Goal: Transaction & Acquisition: Book appointment/travel/reservation

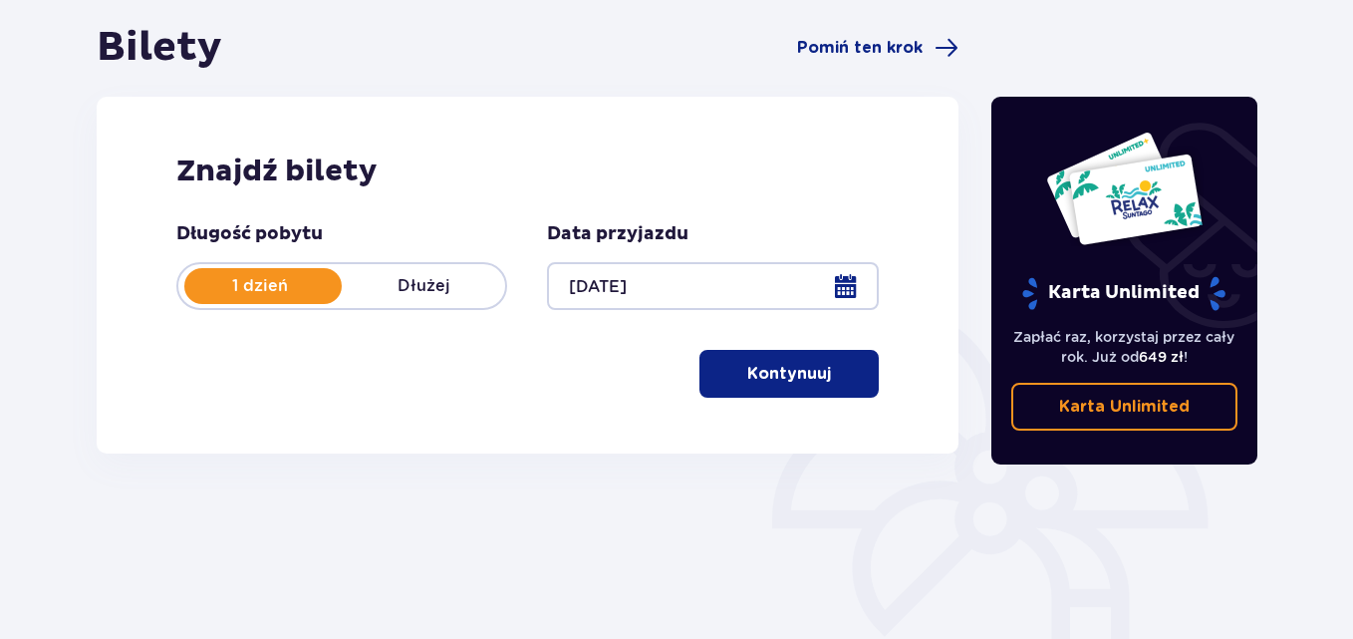
scroll to position [232, 0]
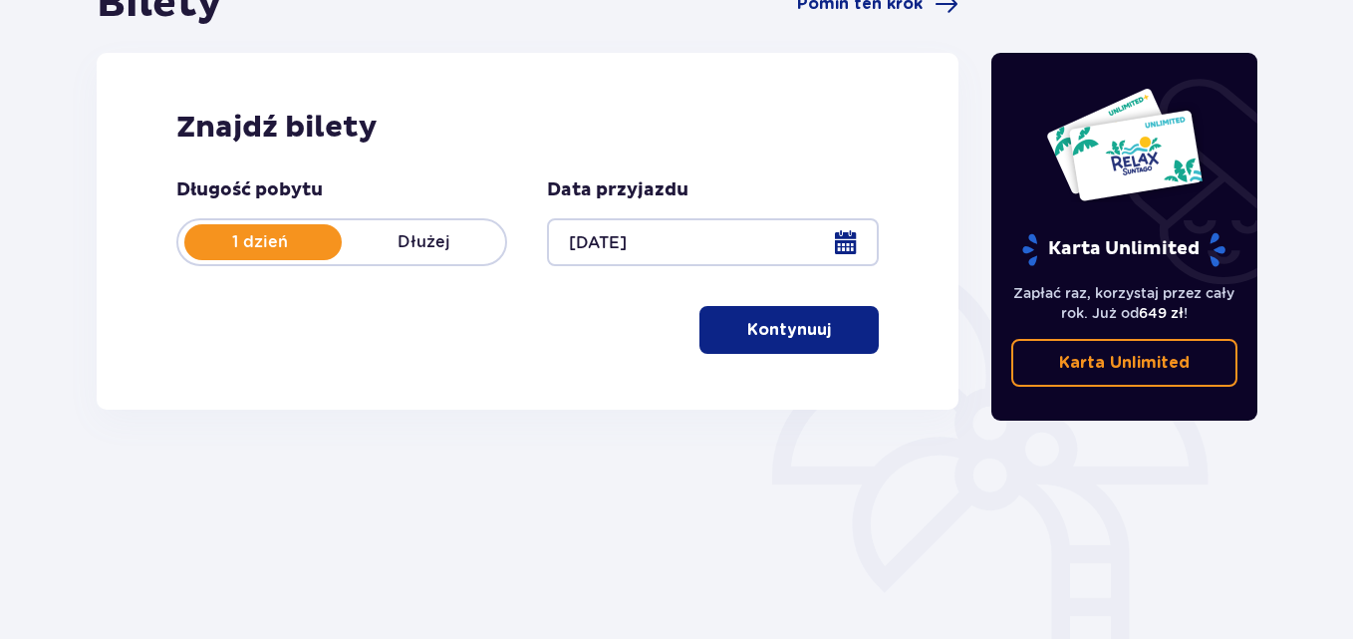
click at [794, 330] on p "Kontynuuj" at bounding box center [789, 330] width 84 height 22
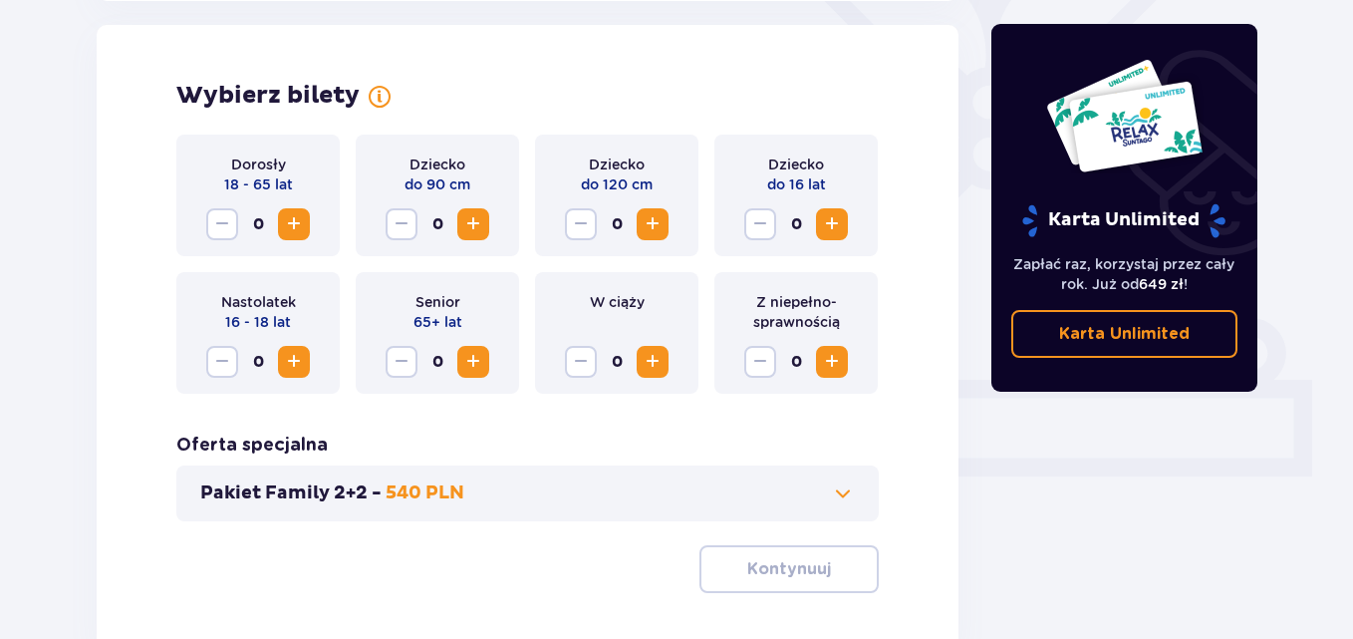
scroll to position [554, 0]
click at [294, 211] on span "Increase" at bounding box center [294, 223] width 24 height 24
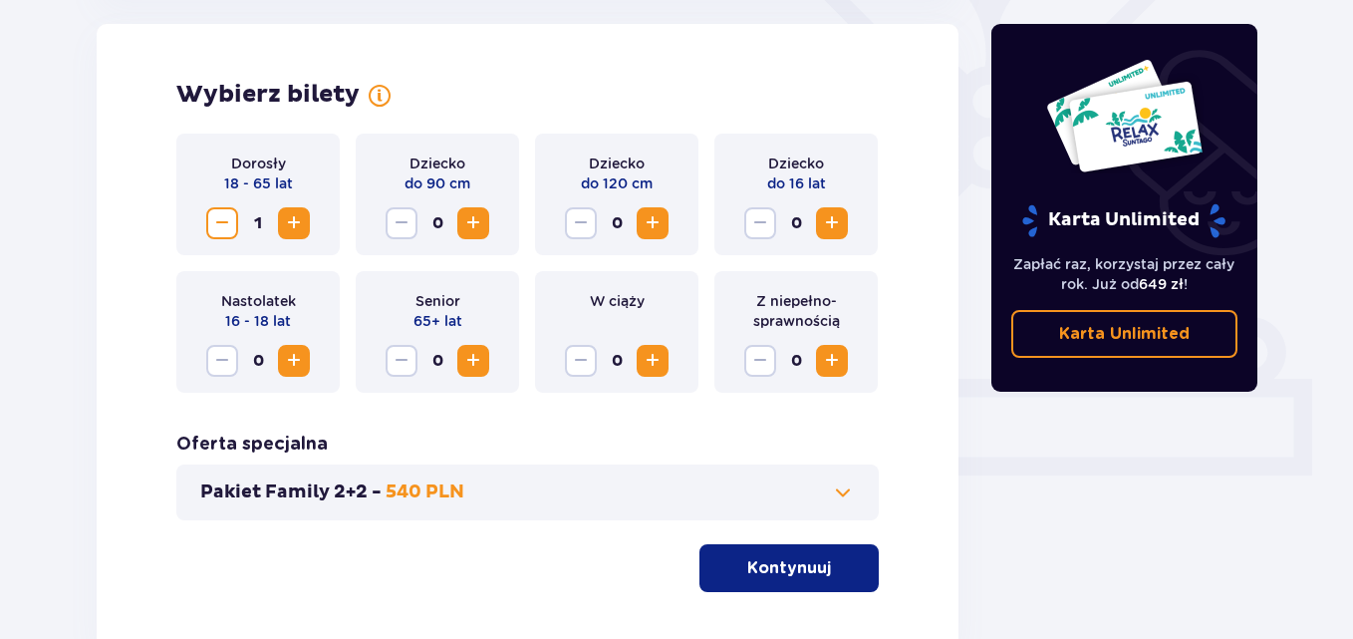
click at [767, 564] on p "Kontynuuj" at bounding box center [789, 568] width 84 height 22
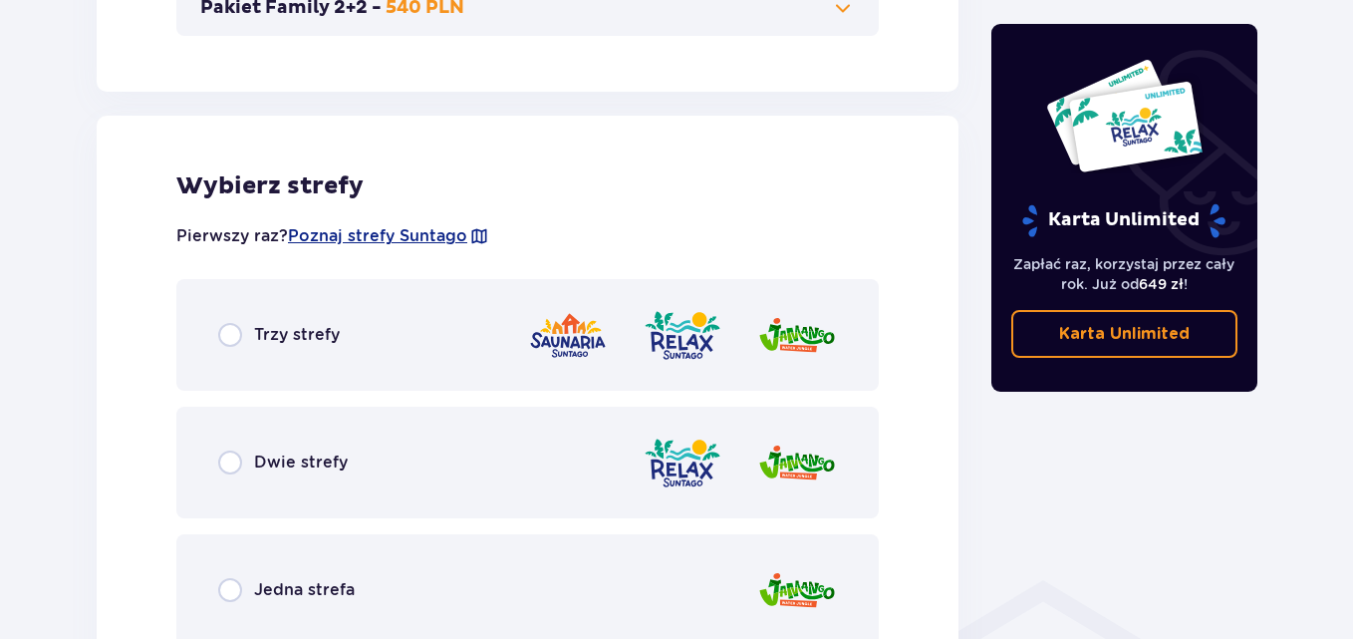
scroll to position [1106, 0]
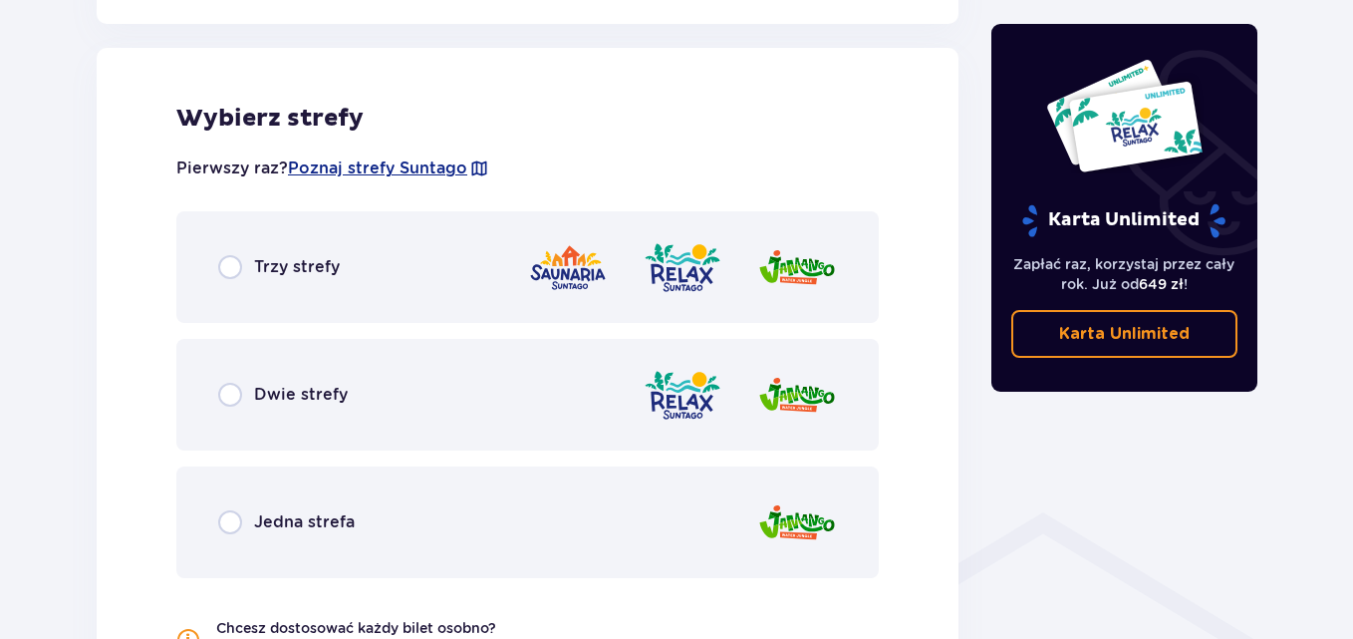
click at [331, 273] on p "Trzy strefy" at bounding box center [297, 267] width 86 height 22
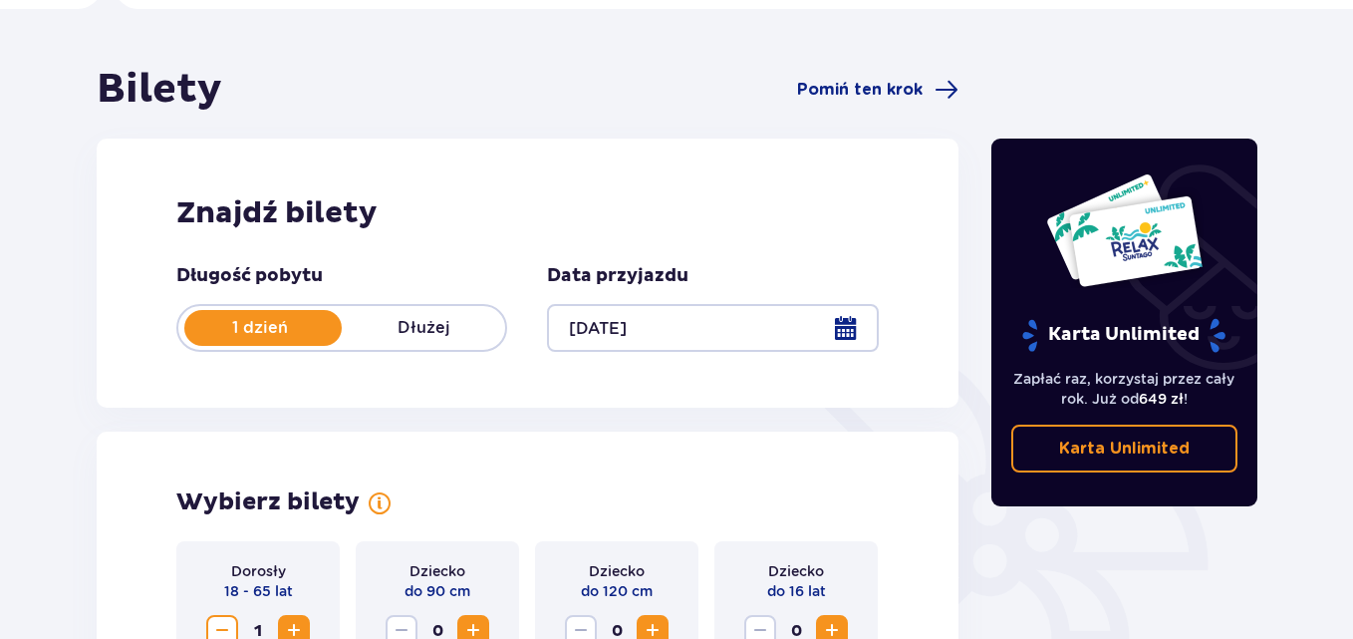
scroll to position [0, 0]
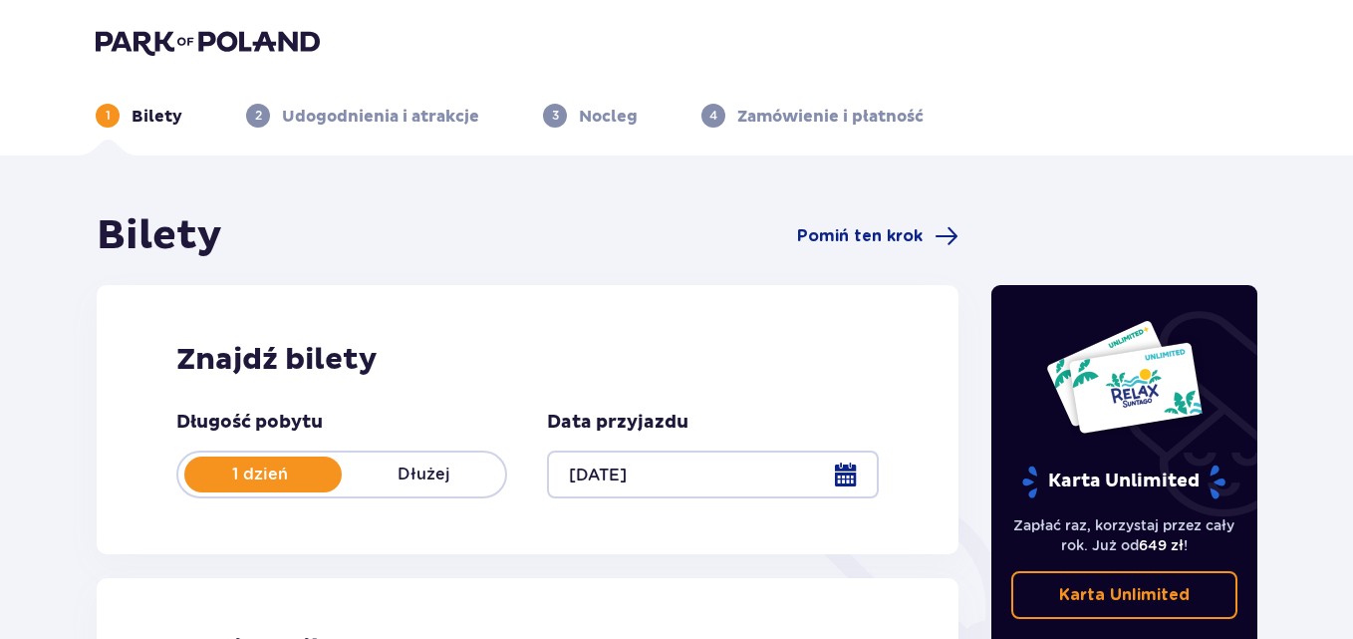
click at [435, 482] on p "Dłużej" at bounding box center [423, 474] width 163 height 22
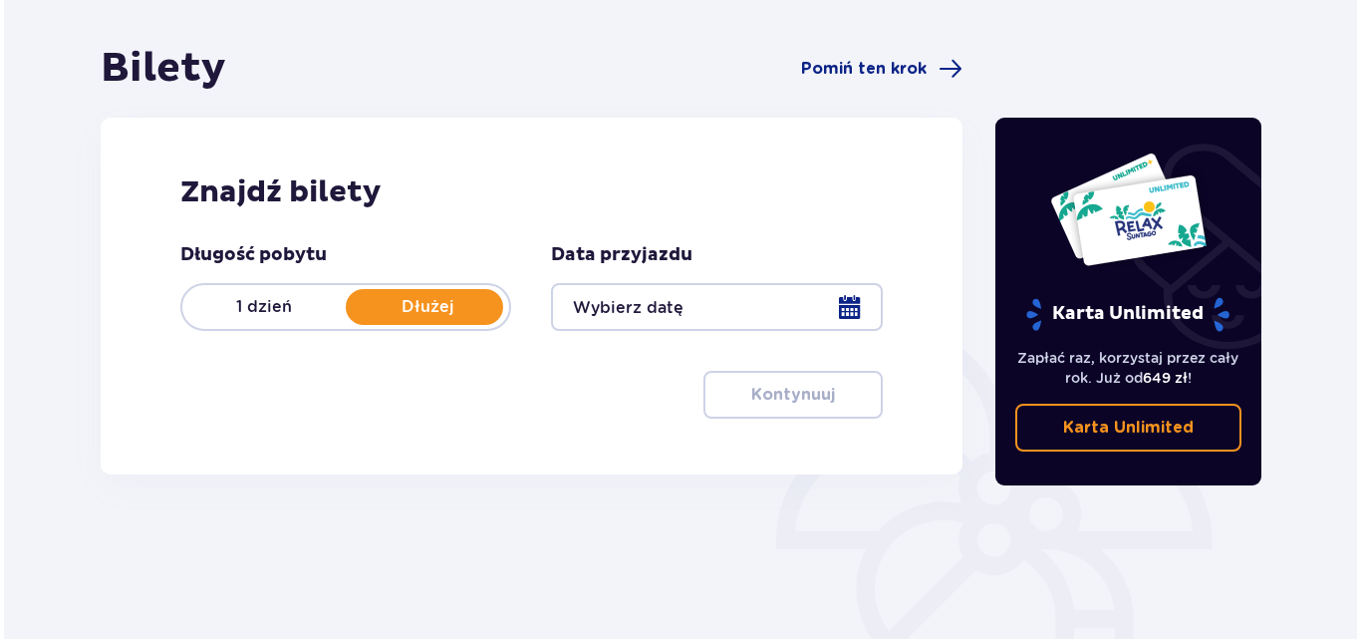
scroll to position [232, 0]
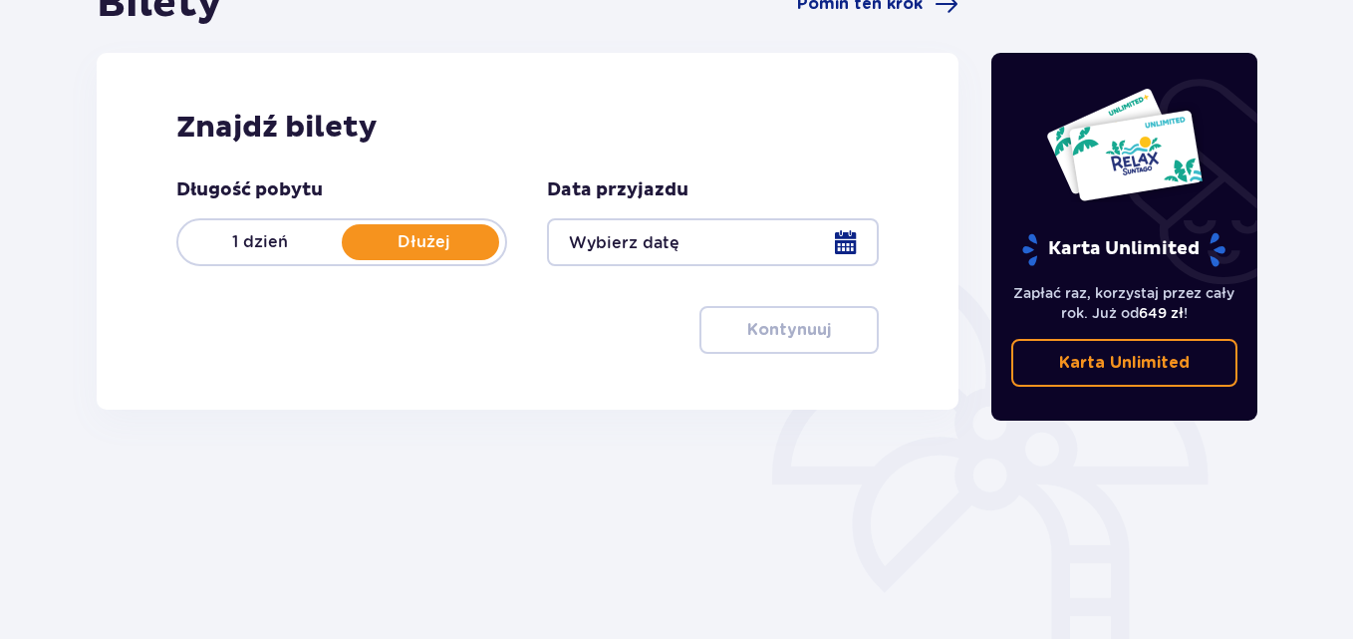
click at [837, 241] on div at bounding box center [712, 242] width 331 height 48
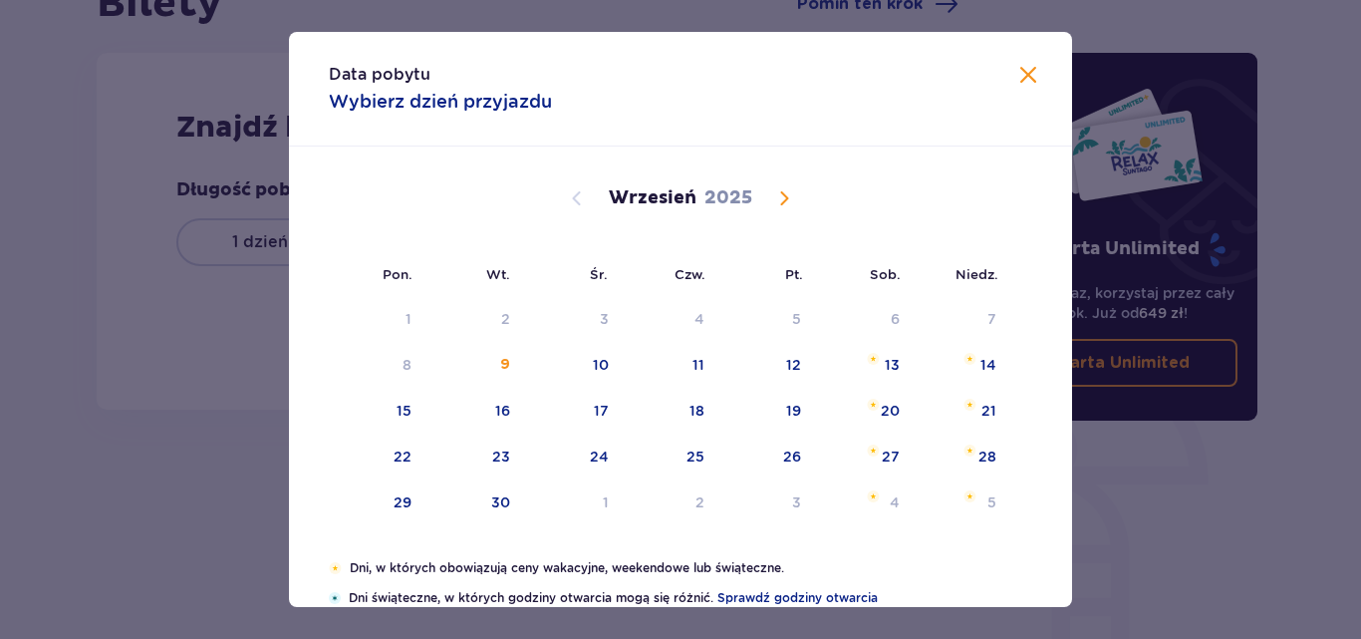
click at [854, 244] on div "[DATE]" at bounding box center [681, 220] width 660 height 149
click at [780, 205] on span "Calendar" at bounding box center [784, 198] width 24 height 24
click at [785, 200] on span "Calendar" at bounding box center [784, 198] width 24 height 24
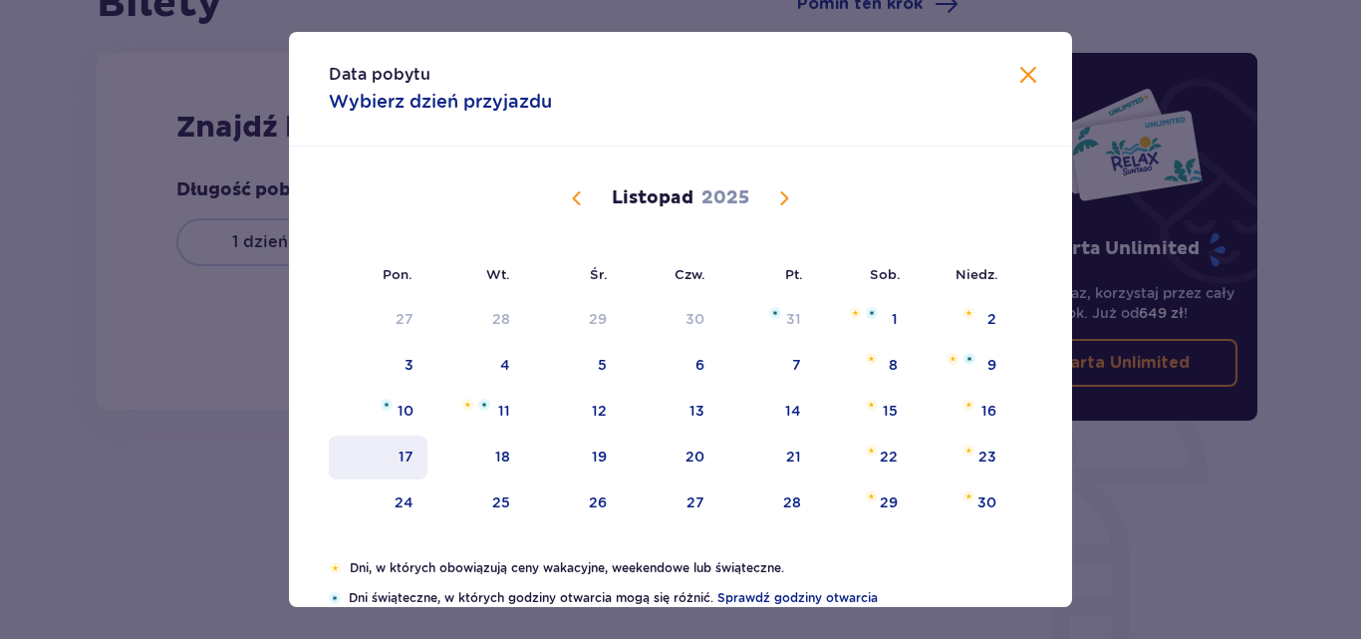
click at [382, 446] on div "17" at bounding box center [378, 457] width 99 height 44
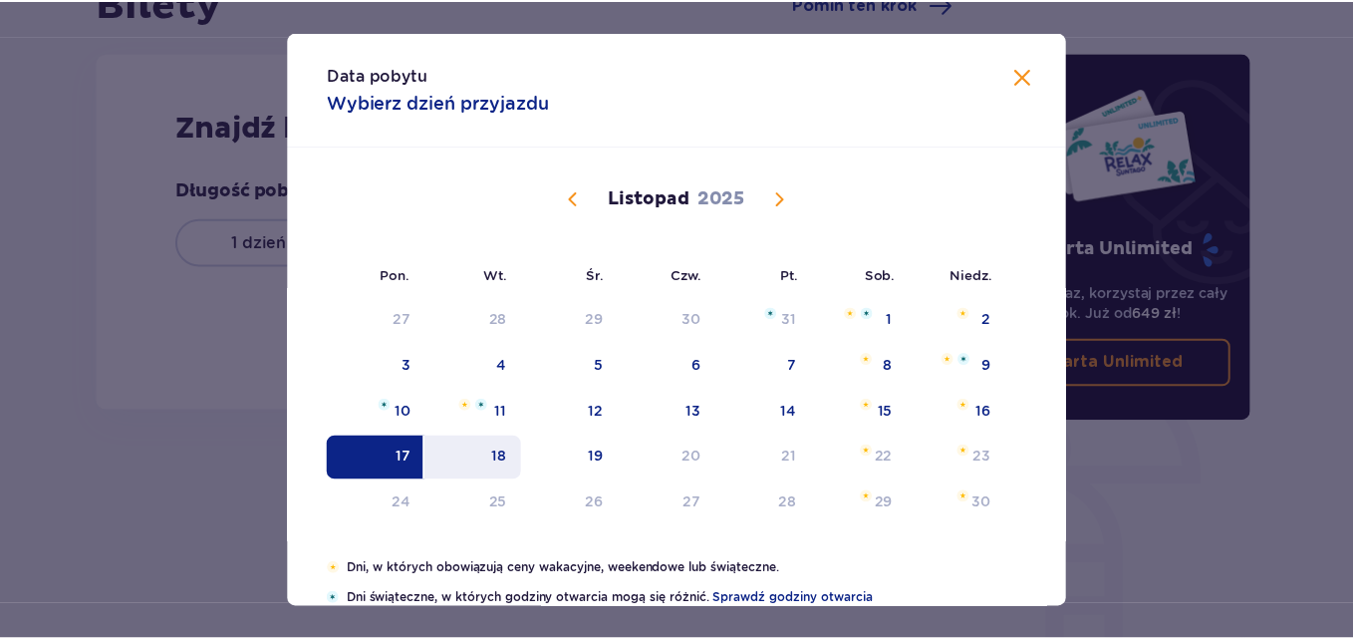
scroll to position [136, 0]
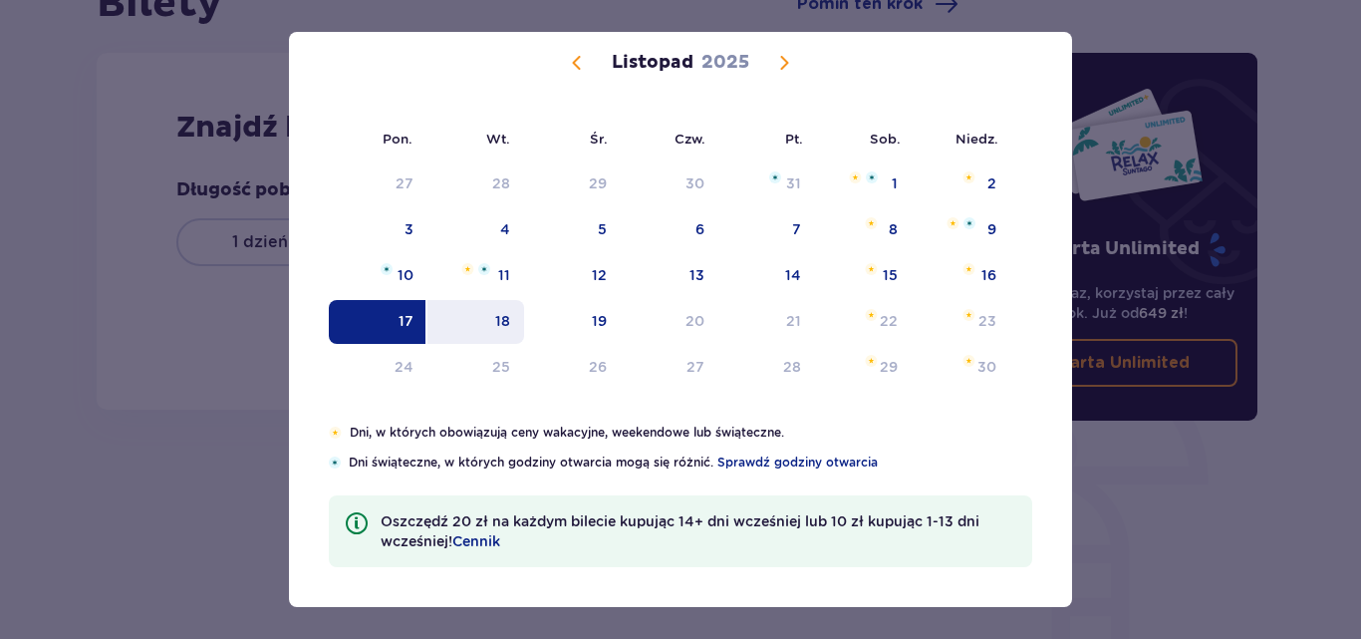
click at [496, 320] on div "18" at bounding box center [502, 321] width 15 height 20
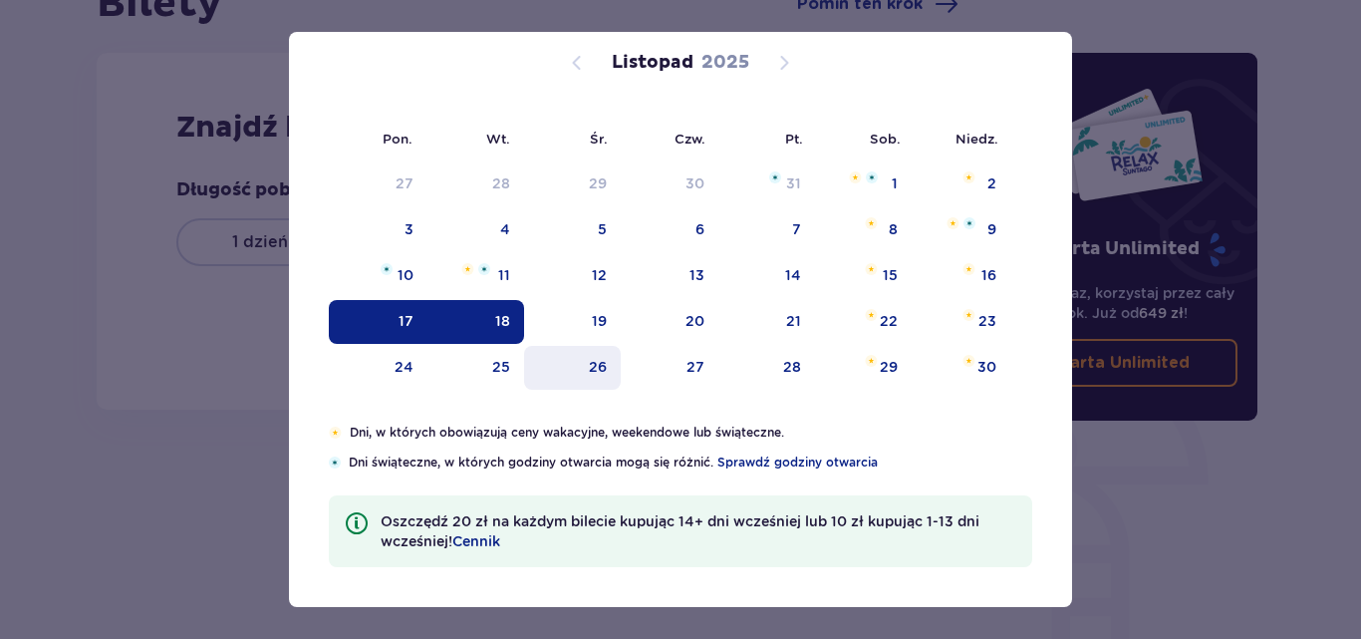
type input "[DATE] - [DATE]"
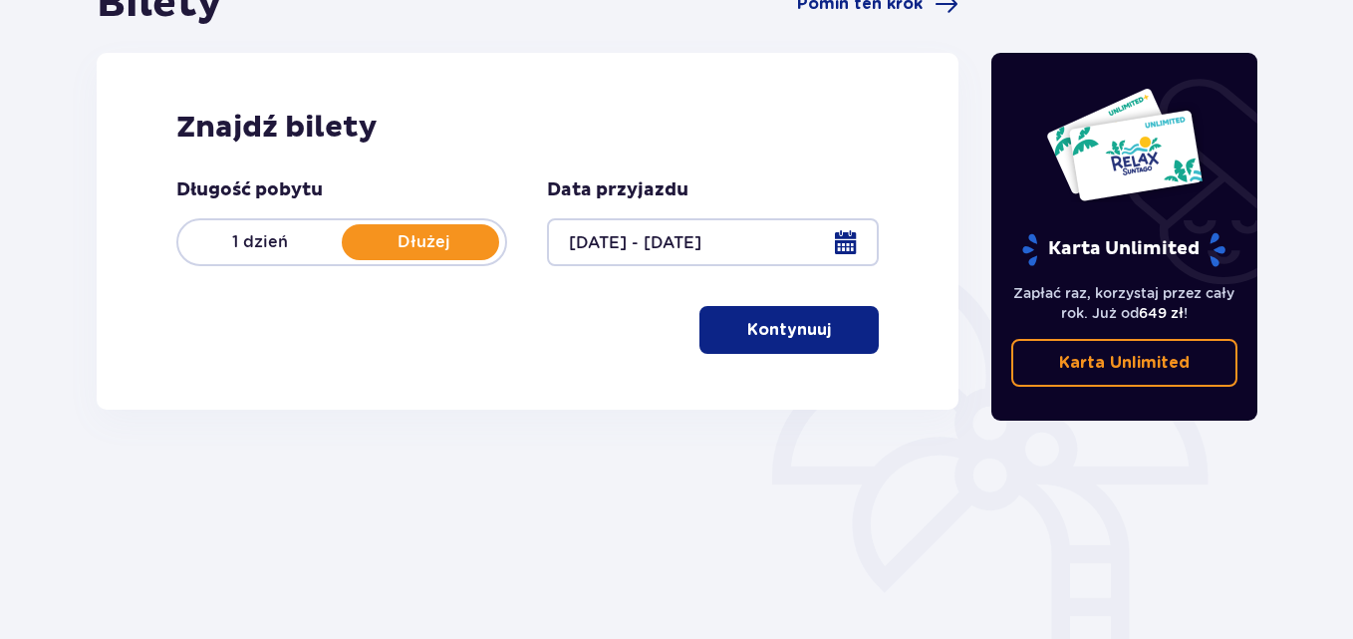
click at [792, 337] on p "Kontynuuj" at bounding box center [789, 330] width 84 height 22
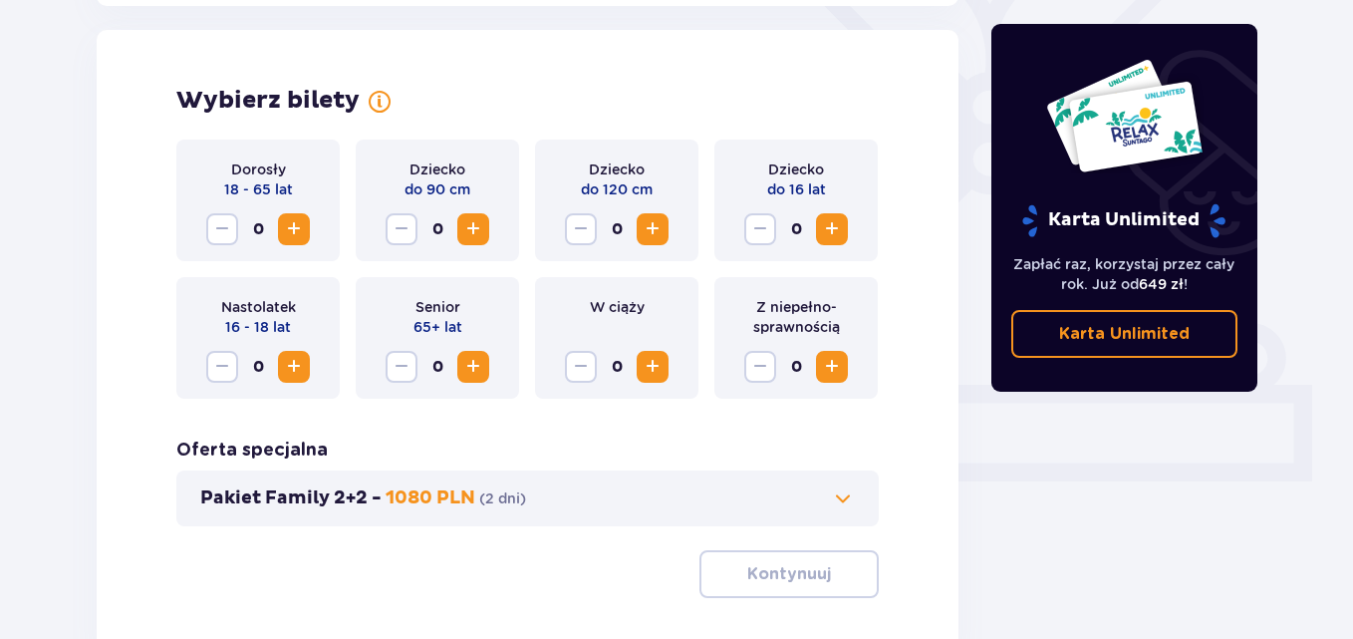
scroll to position [554, 0]
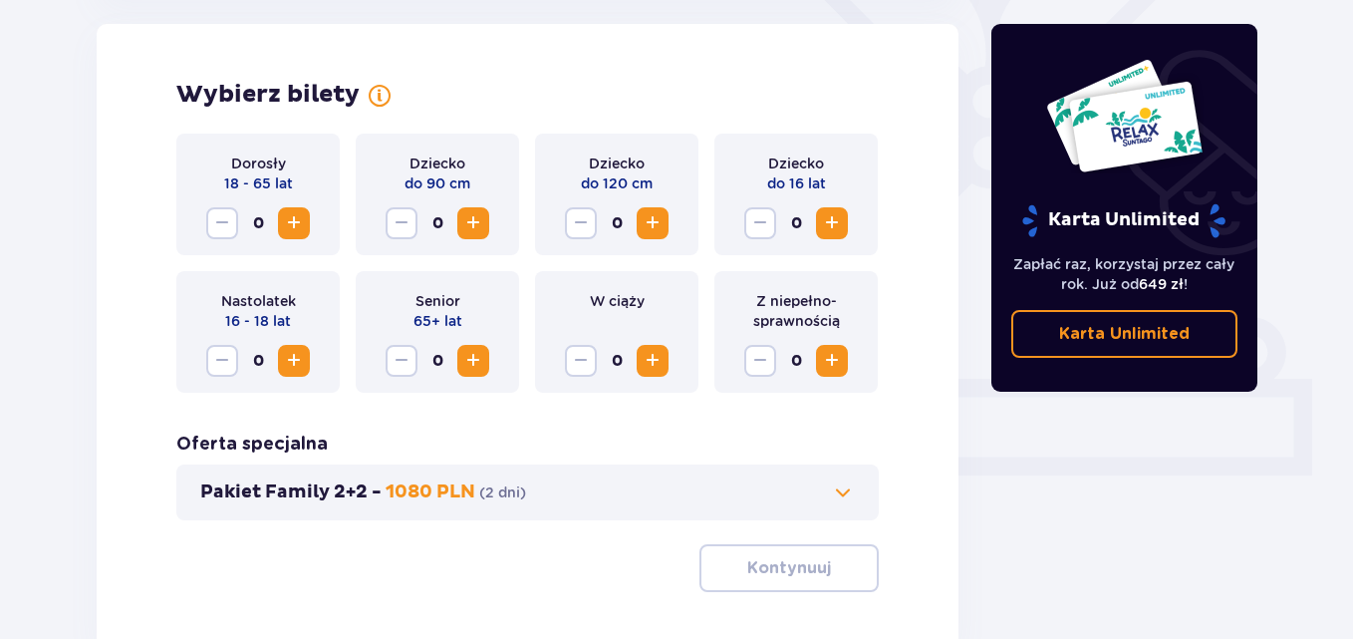
click at [299, 229] on span "Increase" at bounding box center [294, 223] width 24 height 24
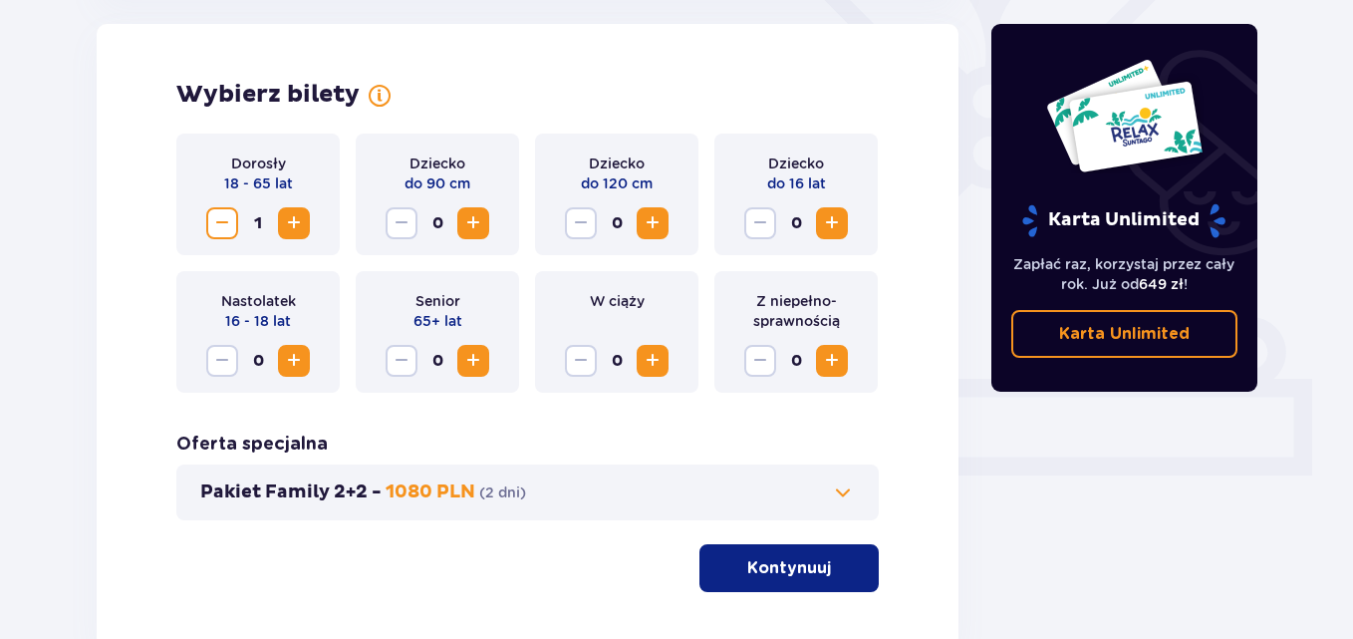
click at [755, 557] on p "Kontynuuj" at bounding box center [789, 568] width 84 height 22
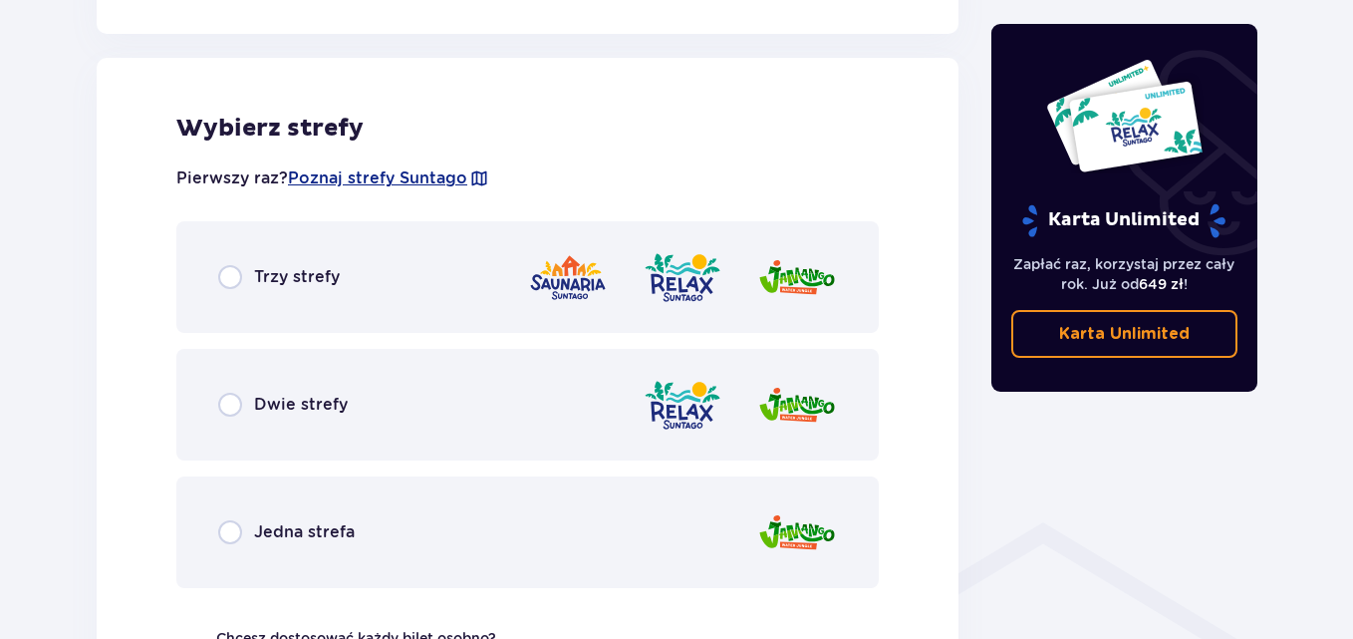
scroll to position [1106, 0]
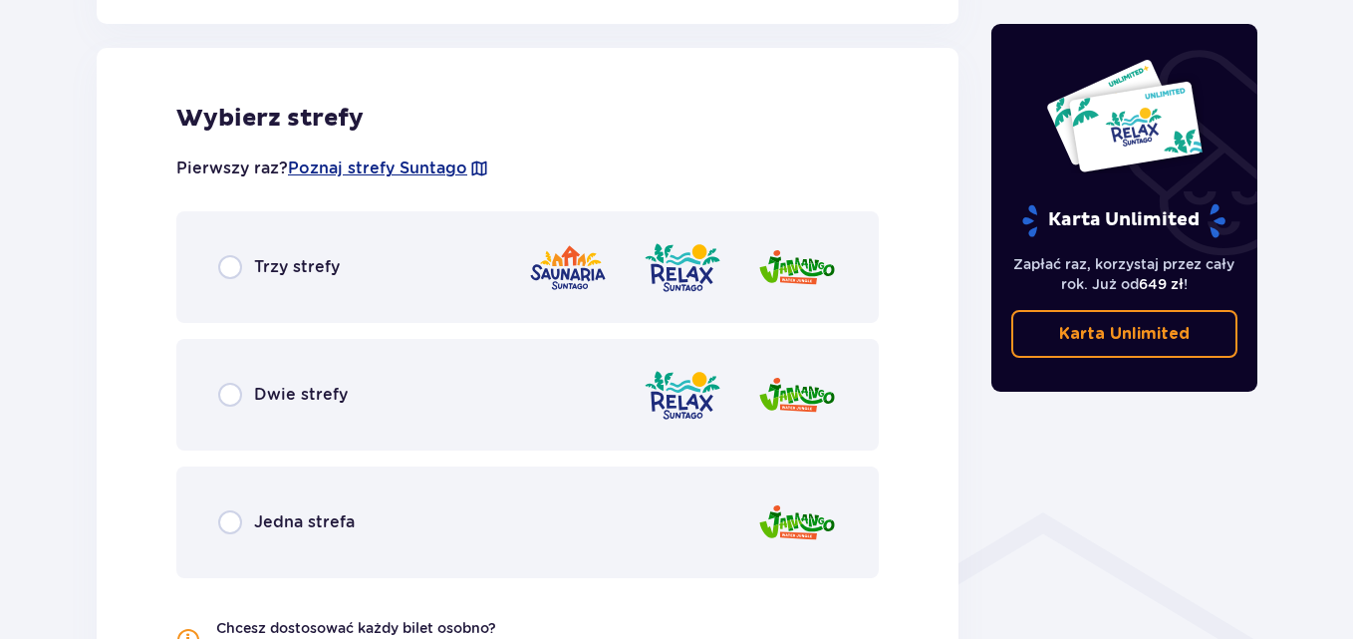
click at [254, 271] on p "Trzy strefy" at bounding box center [297, 267] width 86 height 22
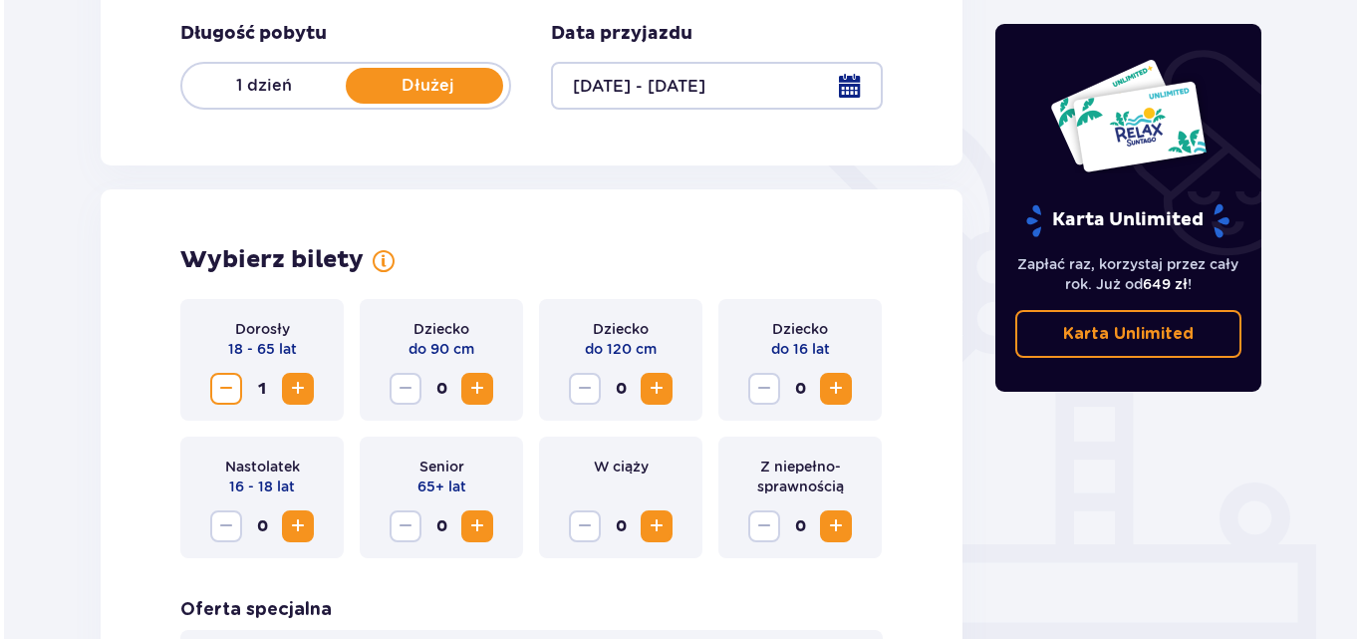
scroll to position [219, 0]
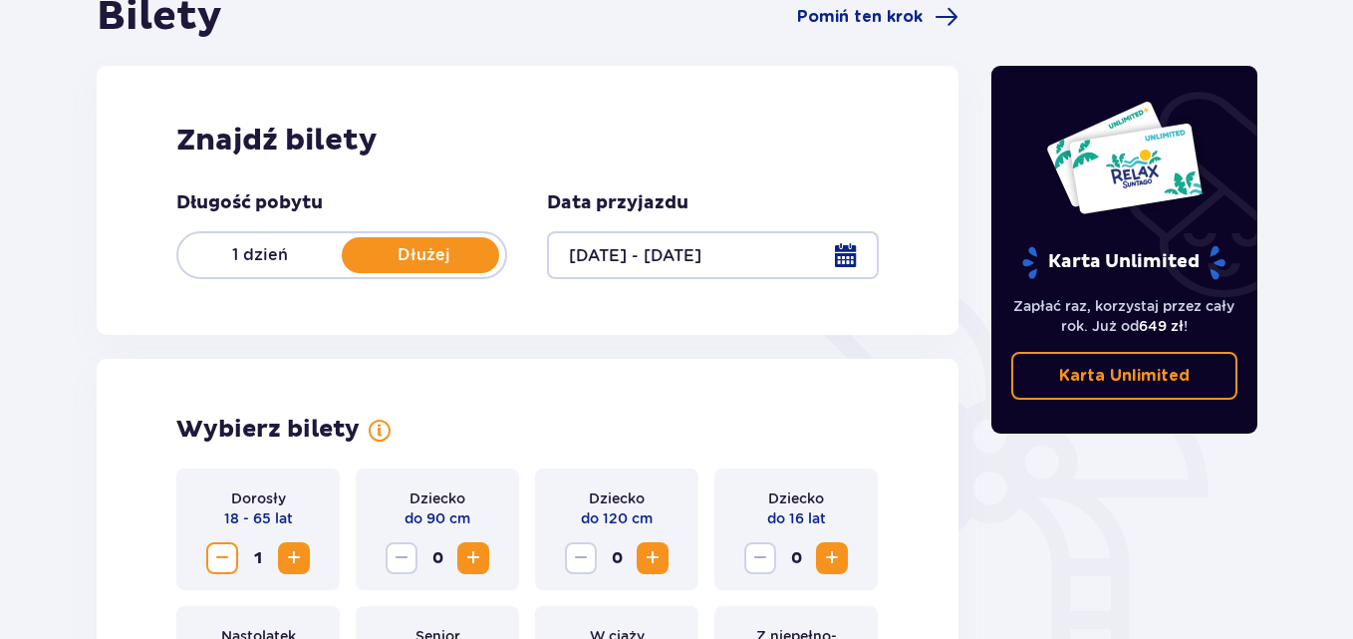
click at [859, 257] on div at bounding box center [712, 255] width 331 height 48
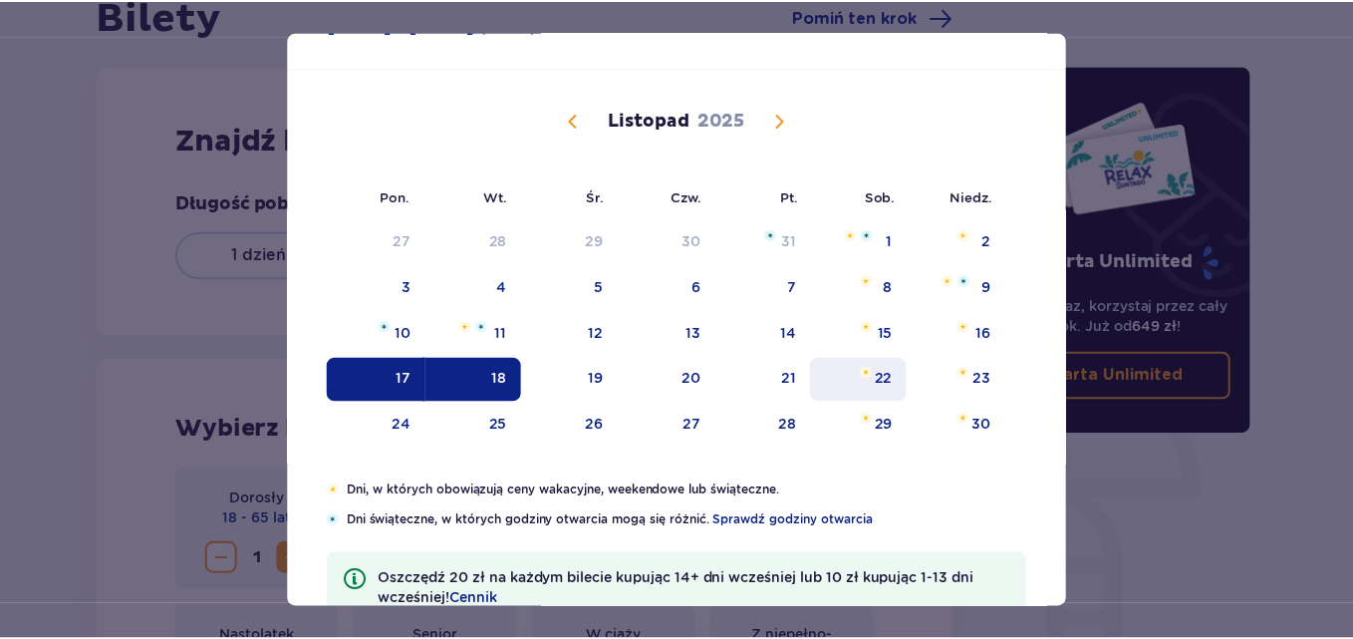
scroll to position [136, 0]
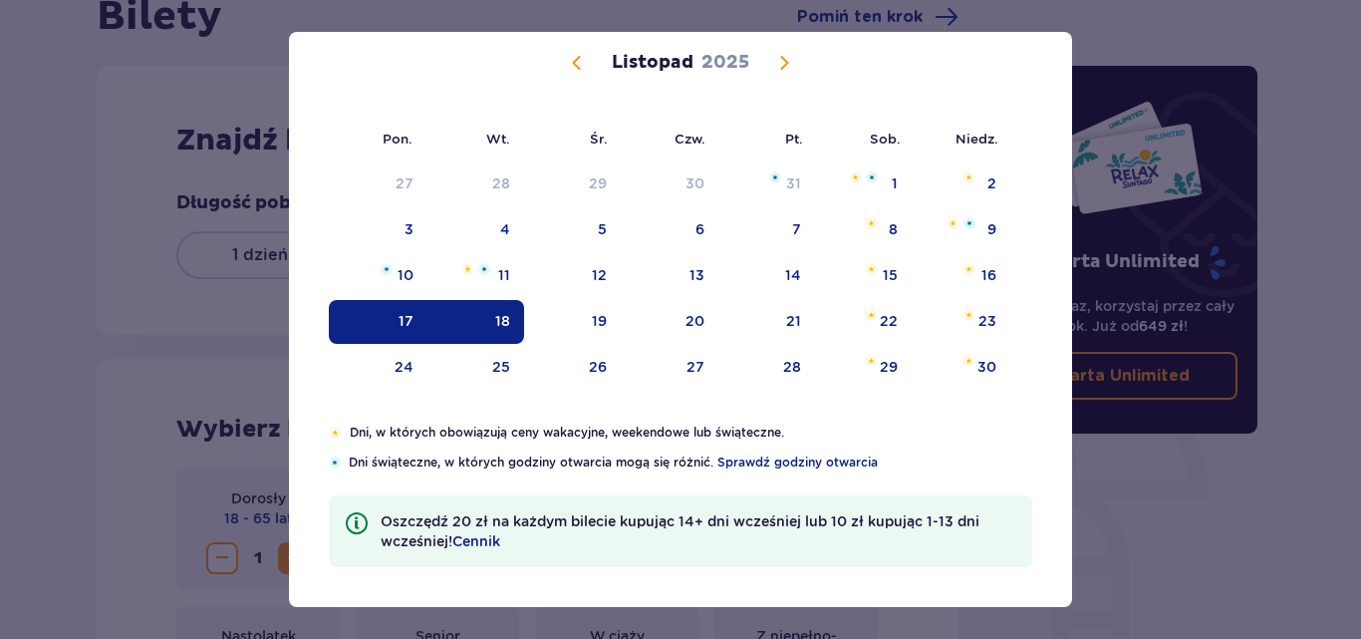
click at [778, 64] on span "Calendar" at bounding box center [784, 63] width 24 height 24
click at [782, 61] on span "Calendar" at bounding box center [784, 63] width 24 height 24
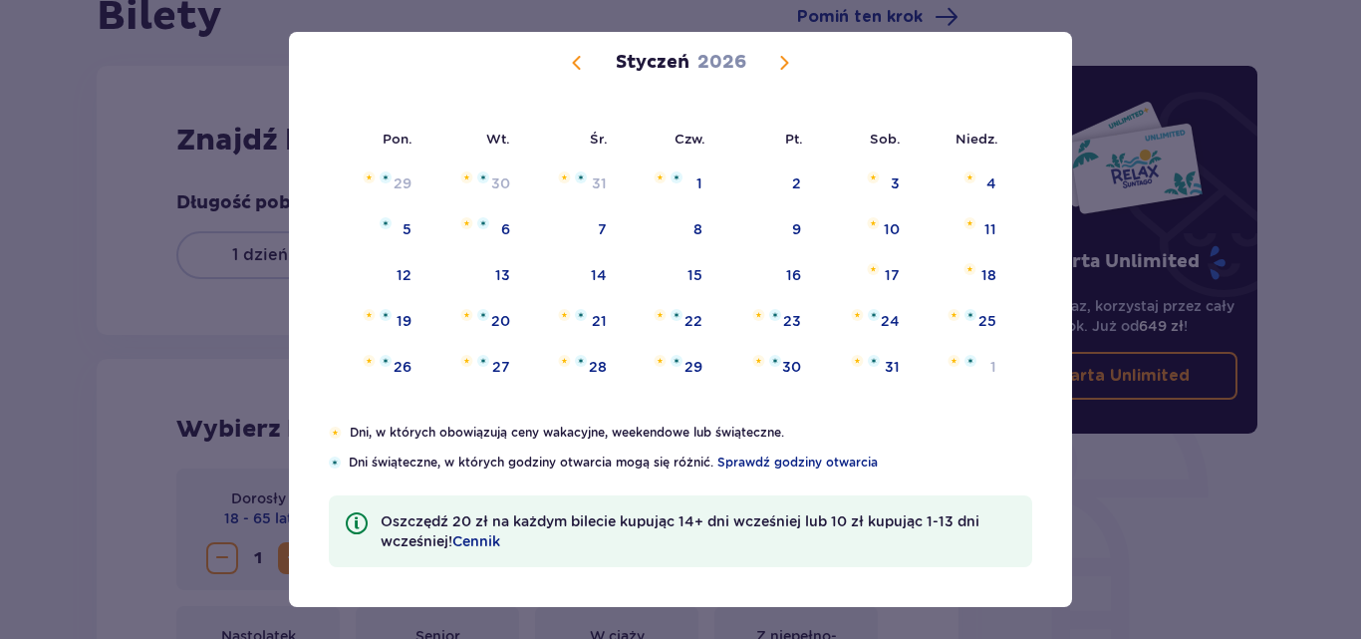
click at [18, 156] on div "Data pobytu [DATE] - [DATE] ( 2 dni ) Pon. Wt. Śr. Czw. Pt. Sob. [GEOGRAPHIC_DA…" at bounding box center [680, 319] width 1361 height 639
